Goal: Navigation & Orientation: Find specific page/section

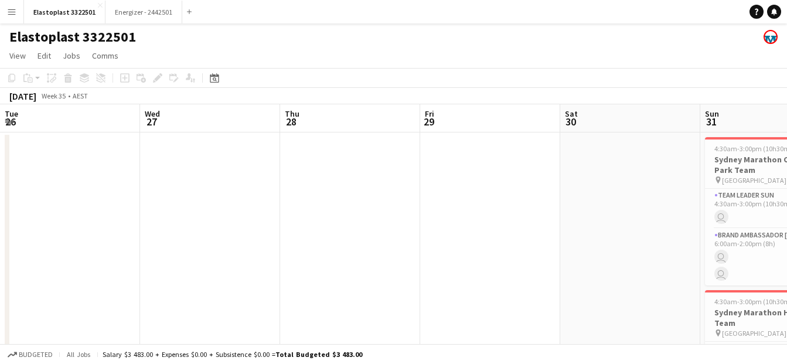
scroll to position [0, 280]
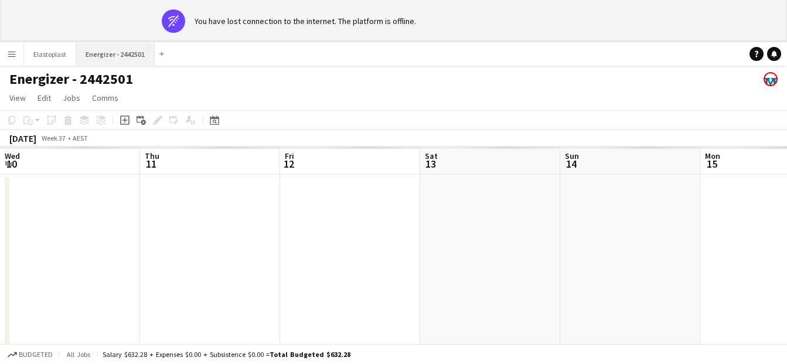
scroll to position [0, 478]
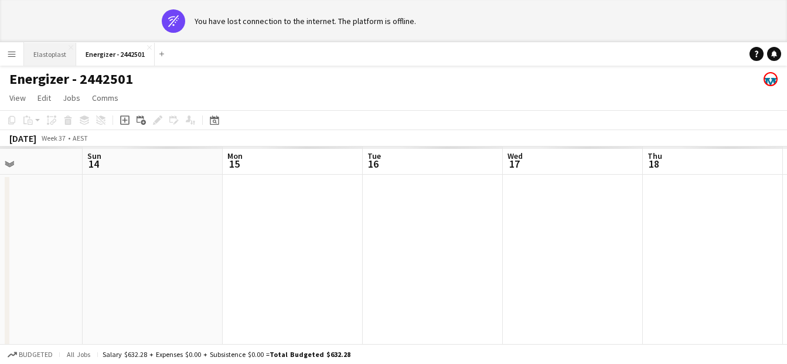
click at [43, 52] on button "Elastoplast Close" at bounding box center [50, 54] width 52 height 23
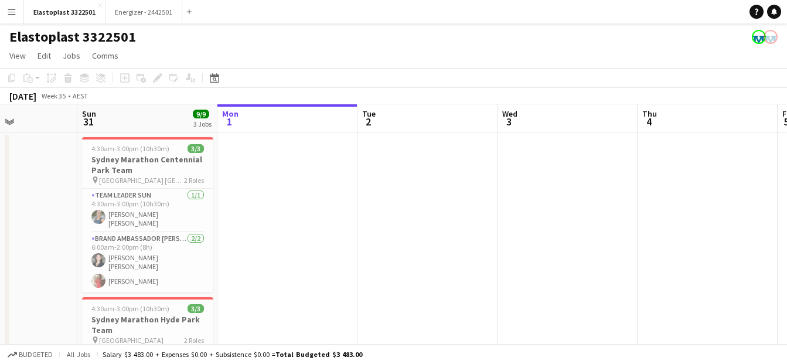
scroll to position [0, 328]
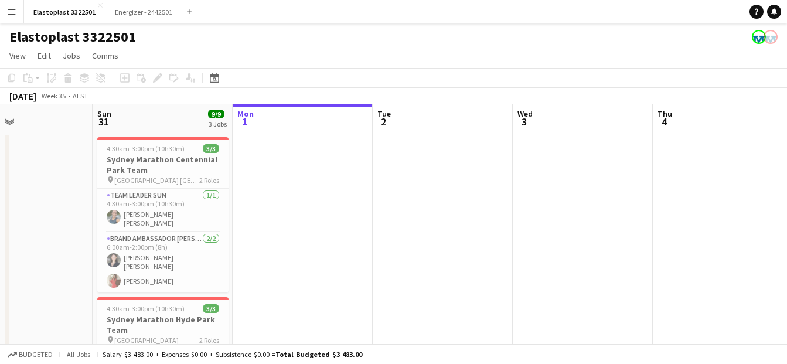
drag, startPoint x: 193, startPoint y: 247, endPoint x: 285, endPoint y: 225, distance: 95.1
click at [285, 225] on app-calendar-viewport "Thu 28 Fri 29 Sat 30 Sun 31 9/9 3 Jobs Mon 1 Tue 2 Wed 3 Thu 4 Fri 5 Sat 6 Sun …" at bounding box center [393, 360] width 787 height 513
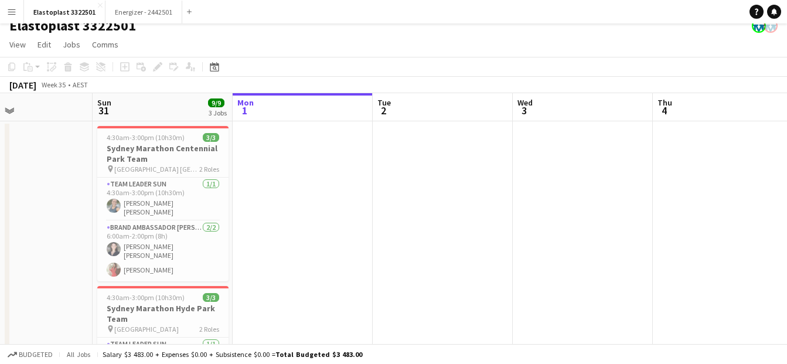
scroll to position [0, 0]
